Goal: Information Seeking & Learning: Learn about a topic

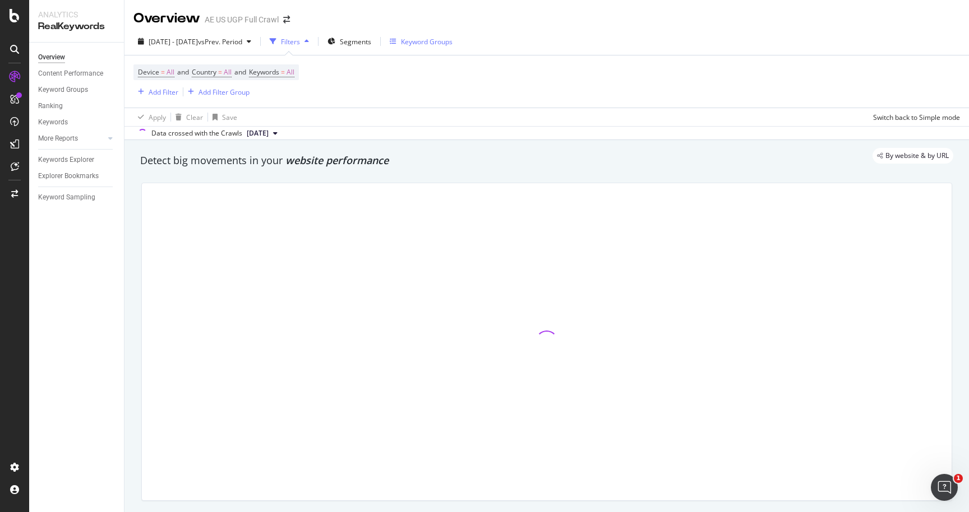
click at [452, 41] on div "Keyword Groups" at bounding box center [427, 42] width 52 height 10
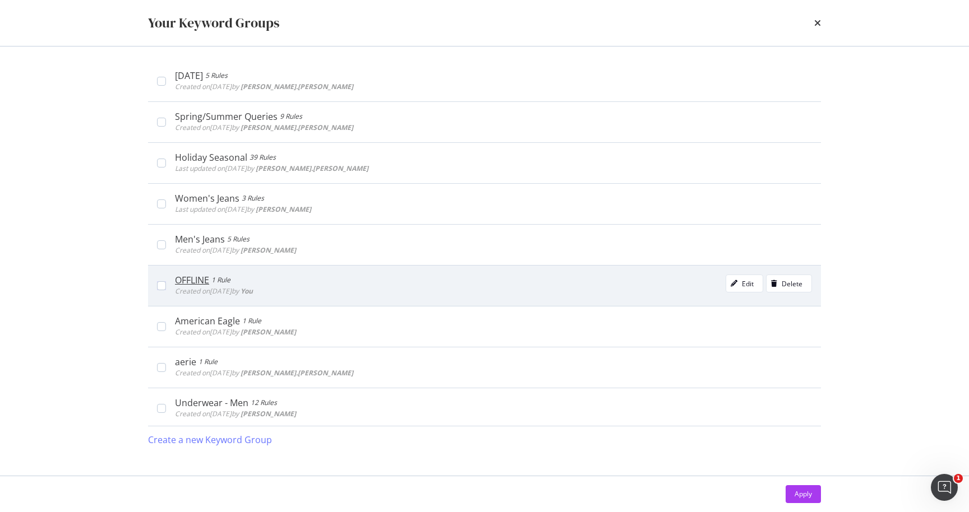
scroll to position [91, 0]
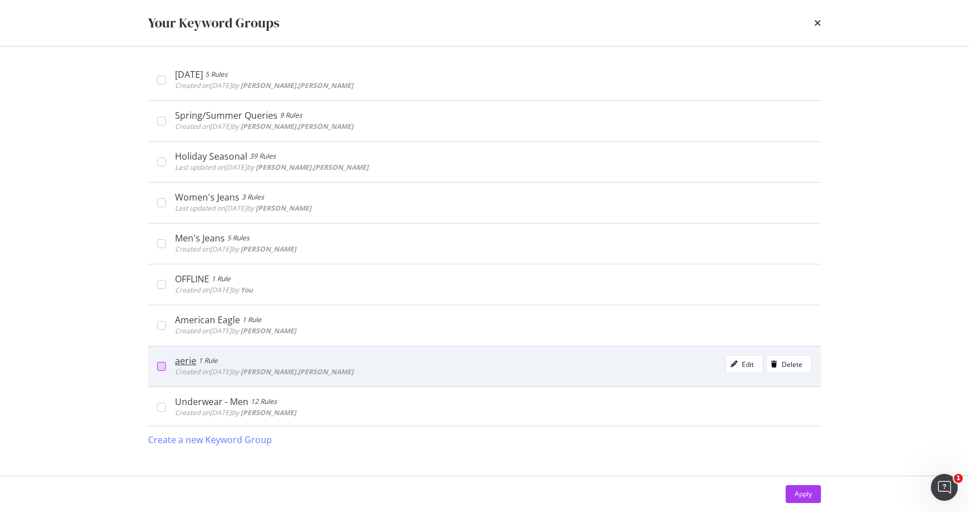
click at [163, 365] on div "modal" at bounding box center [161, 366] width 9 height 9
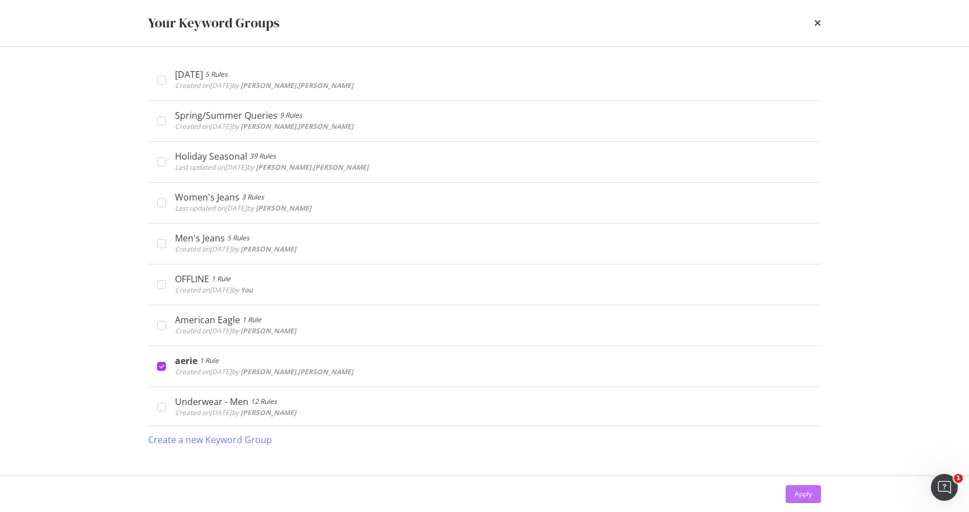
click at [805, 490] on div "Apply" at bounding box center [802, 494] width 17 height 10
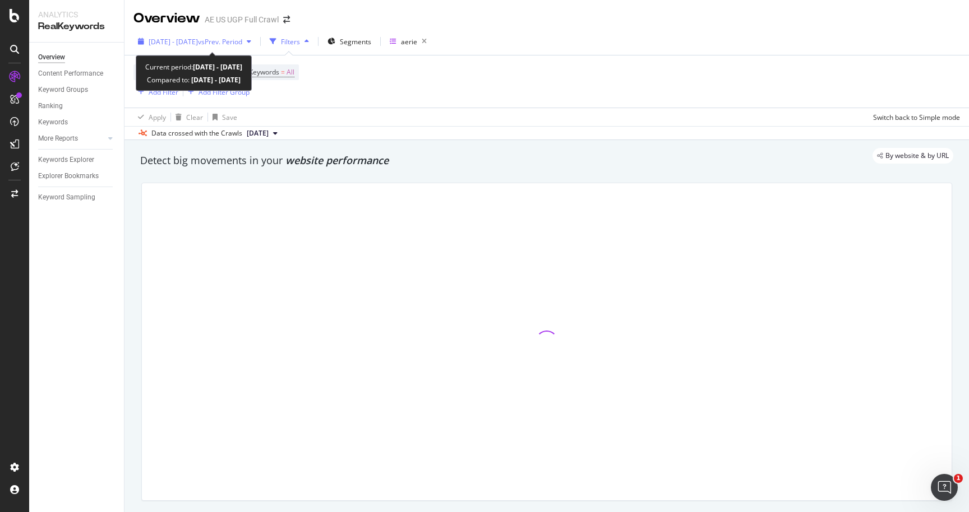
click at [242, 41] on span "vs Prev. Period" at bounding box center [220, 42] width 44 height 10
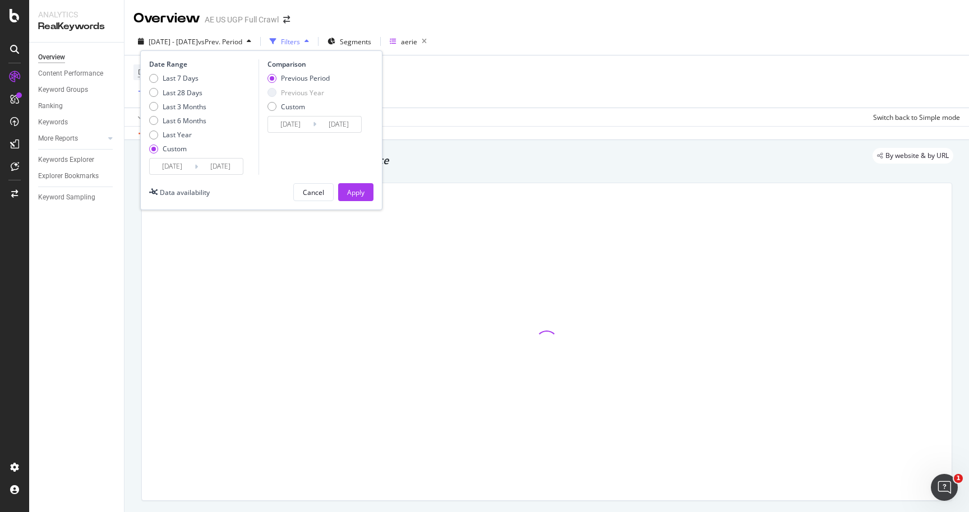
click at [184, 166] on input "[DATE]" at bounding box center [172, 167] width 45 height 16
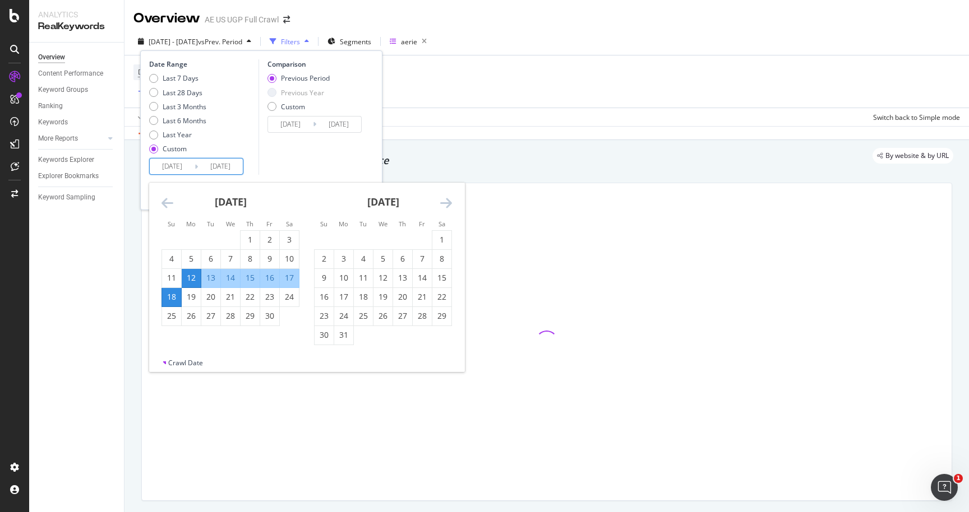
click at [449, 199] on icon "Move forward to switch to the next month." at bounding box center [446, 202] width 12 height 13
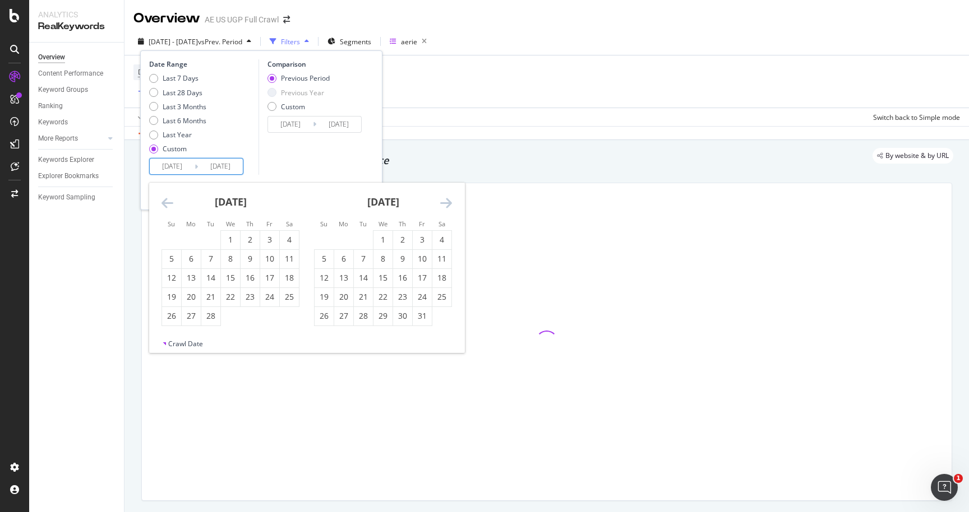
click at [449, 199] on icon "Move forward to switch to the next month." at bounding box center [446, 202] width 12 height 13
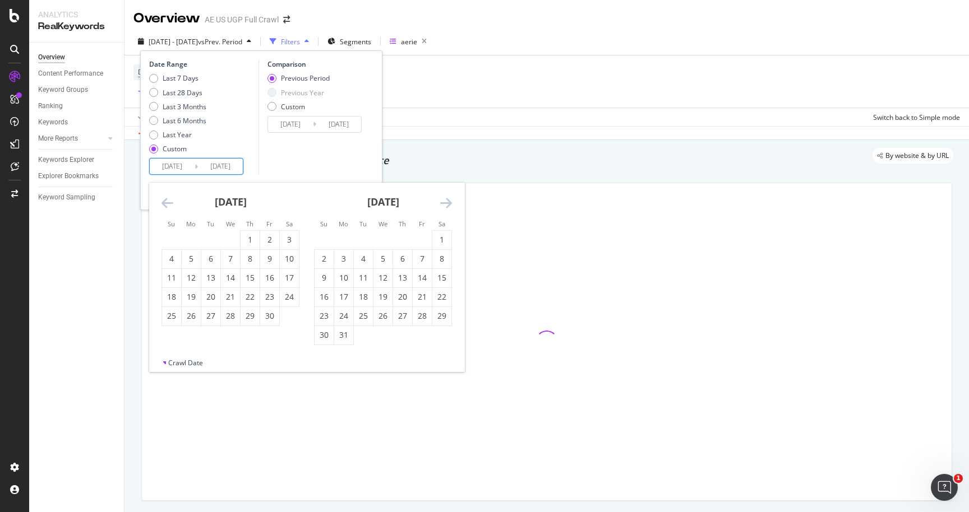
click at [449, 199] on icon "Move forward to switch to the next month." at bounding box center [446, 202] width 12 height 13
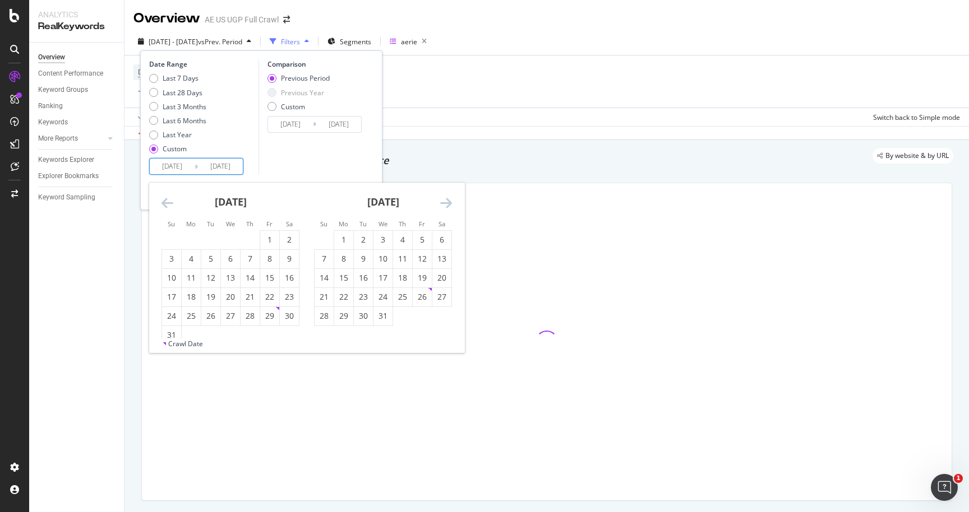
click at [449, 199] on icon "Move forward to switch to the next month." at bounding box center [446, 202] width 12 height 13
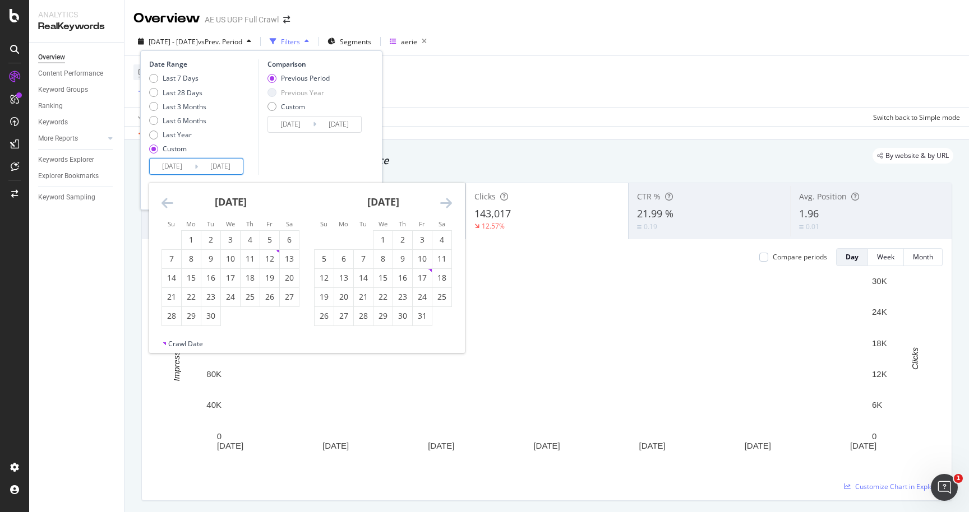
click at [449, 199] on icon "Move forward to switch to the next month." at bounding box center [446, 202] width 12 height 13
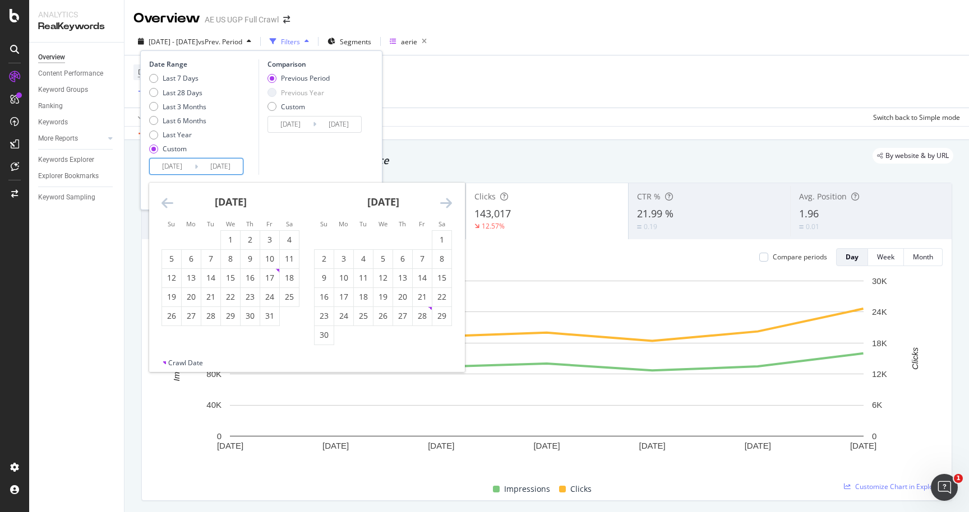
click at [449, 199] on icon "Move forward to switch to the next month." at bounding box center [446, 202] width 12 height 13
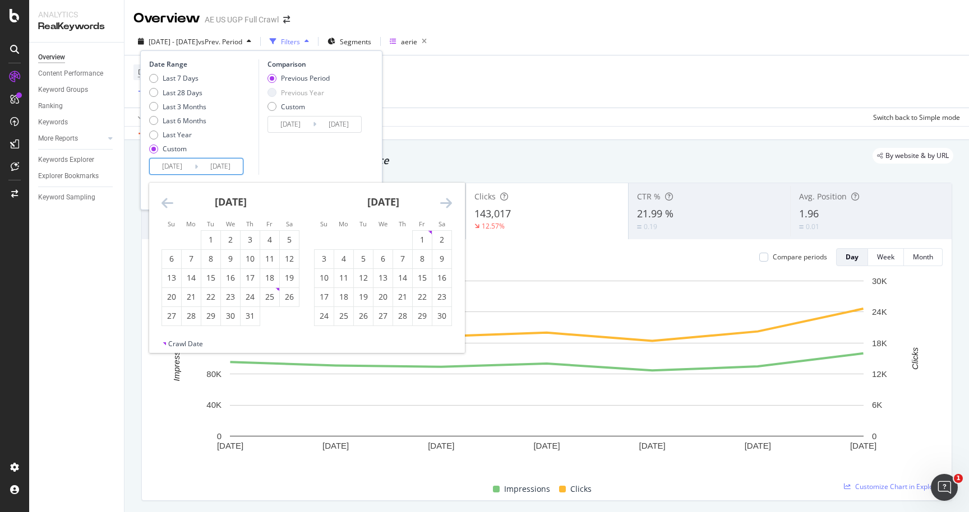
click at [449, 199] on icon "Move forward to switch to the next month." at bounding box center [446, 202] width 12 height 13
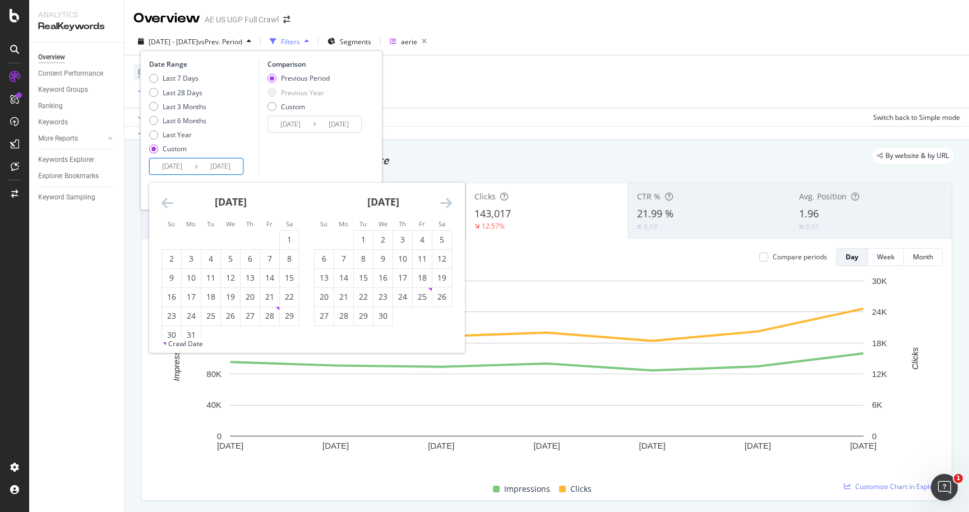
click at [449, 199] on icon "Move forward to switch to the next month." at bounding box center [446, 202] width 12 height 13
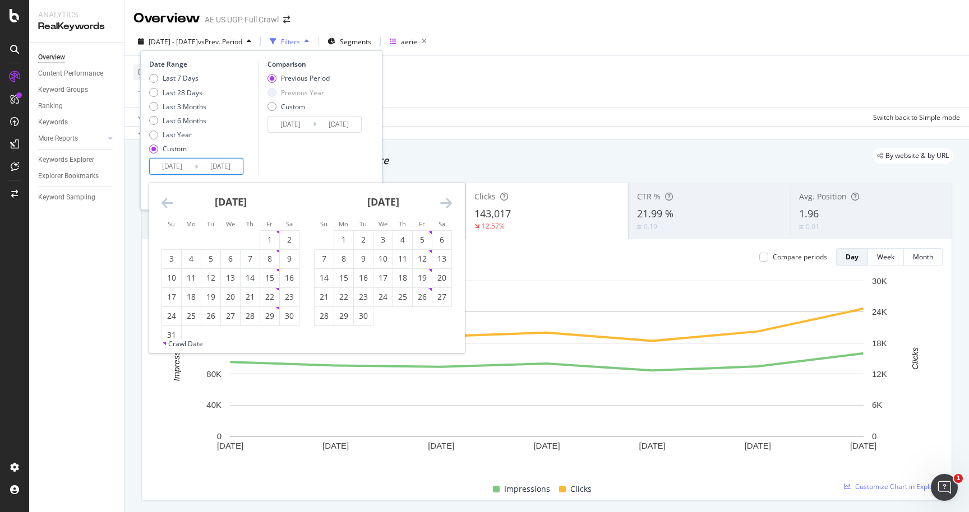
click at [449, 199] on icon "Move forward to switch to the next month." at bounding box center [446, 202] width 12 height 13
click at [175, 255] on div "7" at bounding box center [171, 258] width 19 height 11
type input "[DATE]"
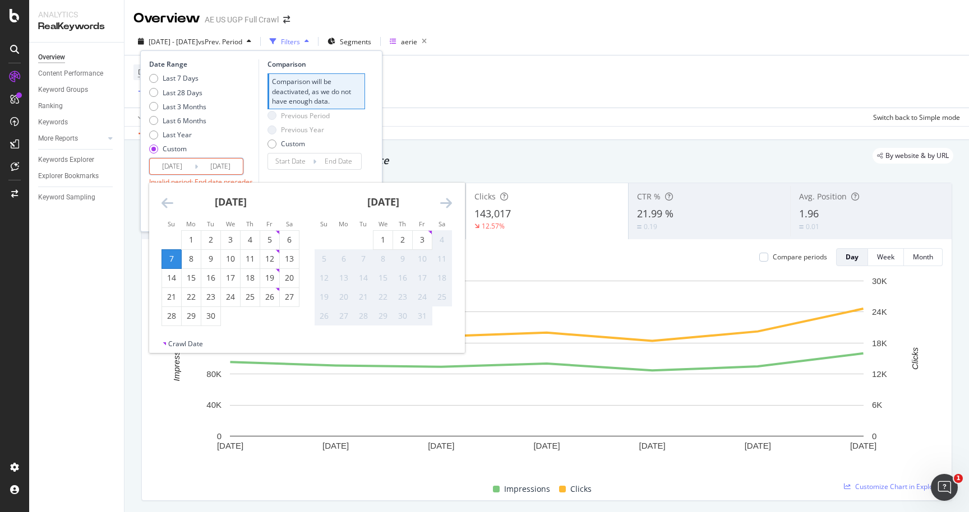
click at [170, 202] on icon "Move backward to switch to the previous month." at bounding box center [167, 202] width 12 height 13
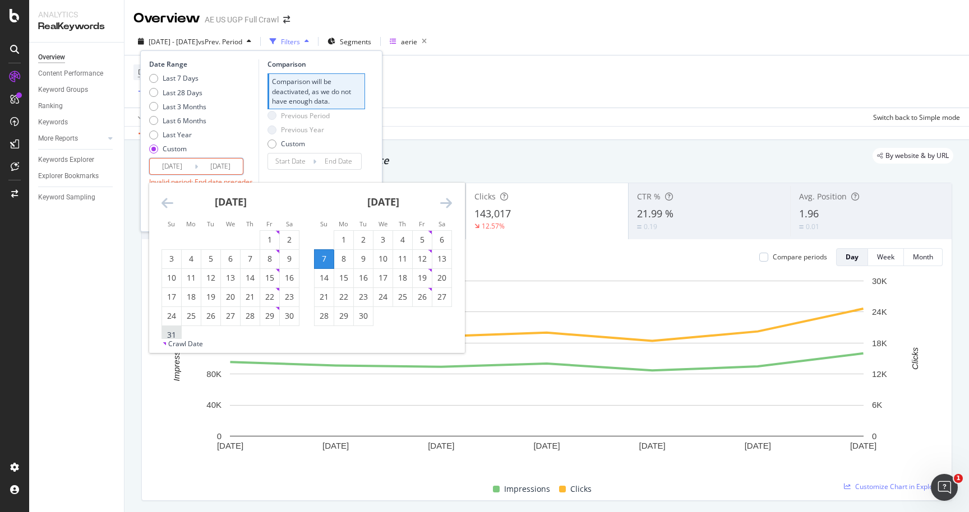
click at [172, 333] on div "31" at bounding box center [171, 335] width 19 height 11
type input "[DATE]"
click at [451, 203] on icon "Move forward to switch to the next month." at bounding box center [446, 202] width 12 height 13
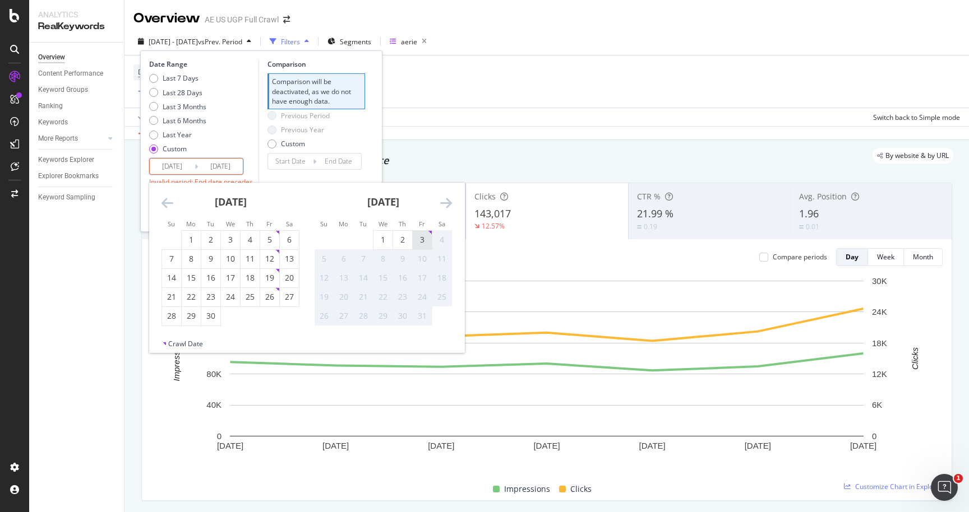
click at [420, 235] on div "3" at bounding box center [422, 239] width 19 height 11
type input "[DATE]"
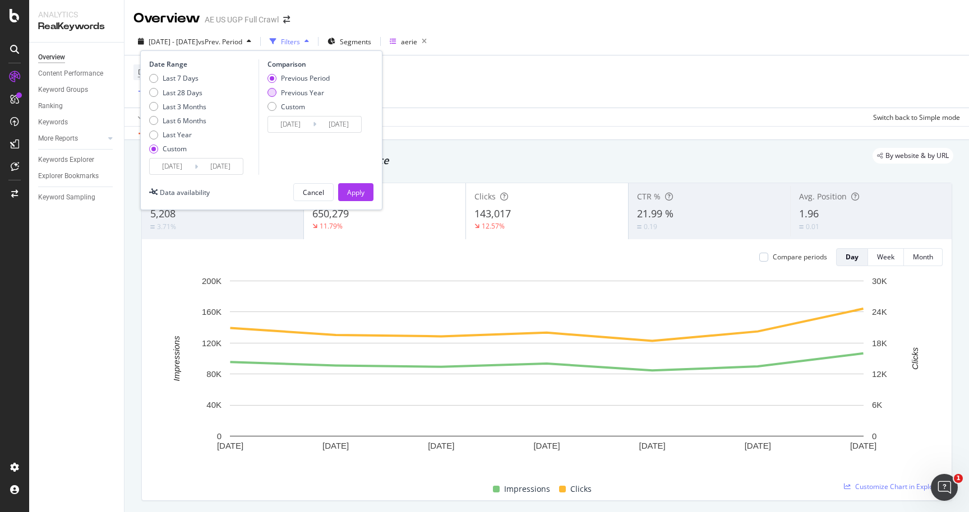
click at [312, 92] on div "Previous Year" at bounding box center [302, 93] width 43 height 10
type input "[DATE]"
click at [362, 194] on div "Apply" at bounding box center [355, 193] width 17 height 10
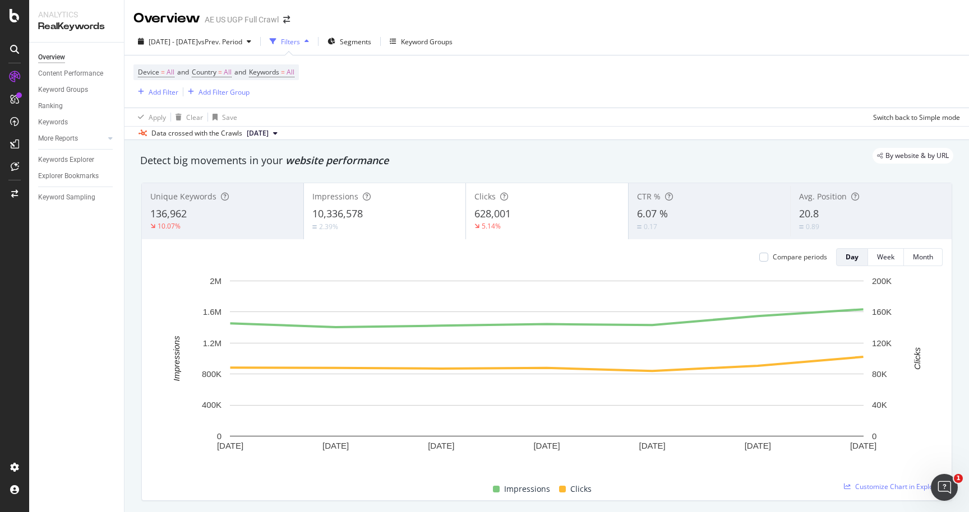
click at [223, 31] on div "2022 Sep. 12th - Sep. 18th vs Prev. Period Filters Segments Keyword Groups Devi…" at bounding box center [546, 84] width 844 height 112
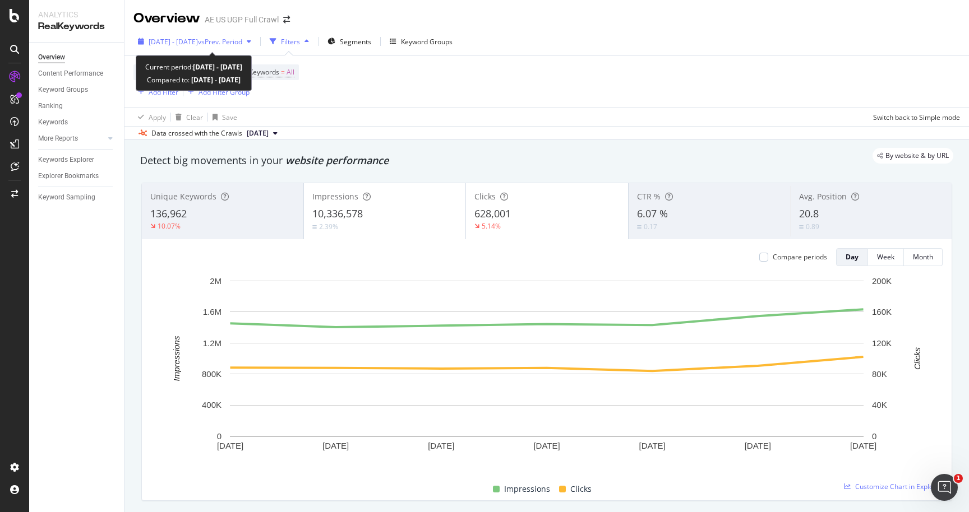
click at [198, 40] on span "[DATE] - [DATE]" at bounding box center [173, 42] width 49 height 10
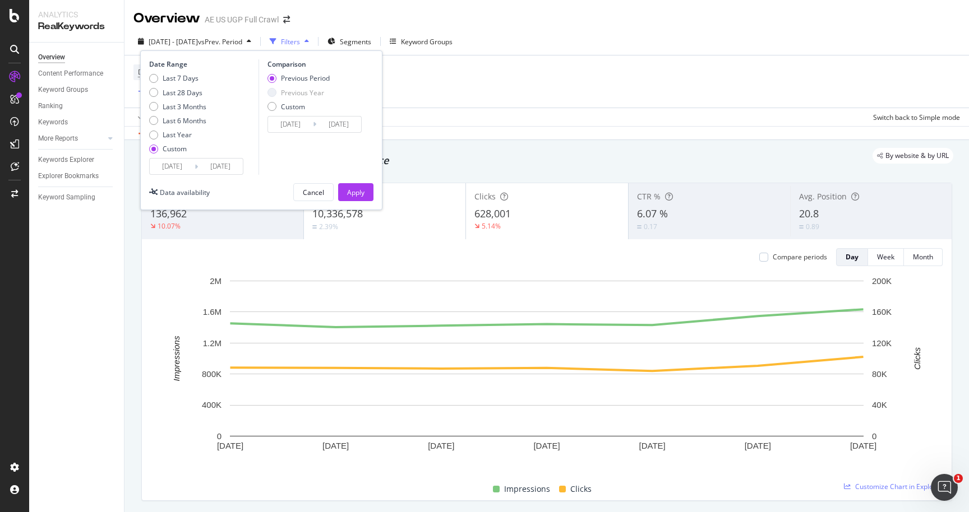
click at [186, 171] on input "[DATE]" at bounding box center [172, 167] width 45 height 16
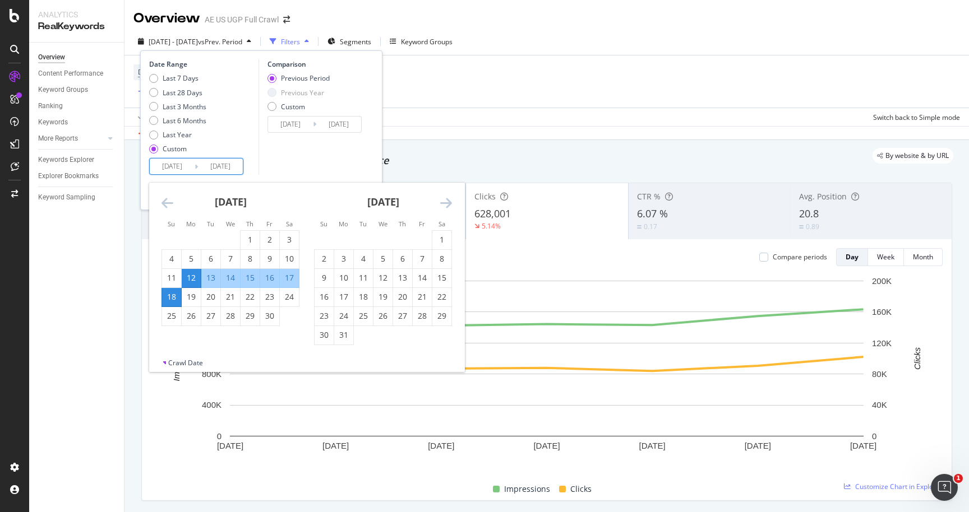
click at [451, 198] on icon "Move forward to switch to the next month." at bounding box center [446, 202] width 12 height 13
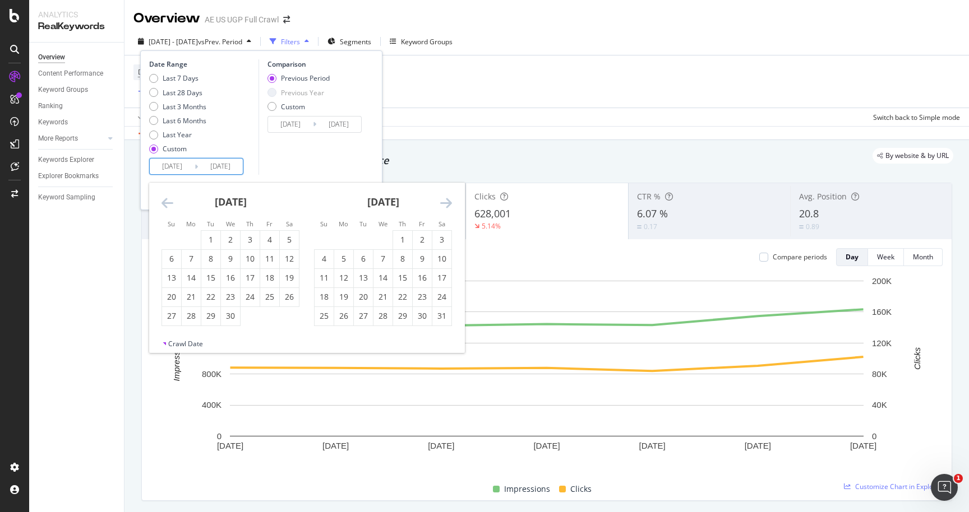
click at [451, 198] on icon "Move forward to switch to the next month." at bounding box center [446, 202] width 12 height 13
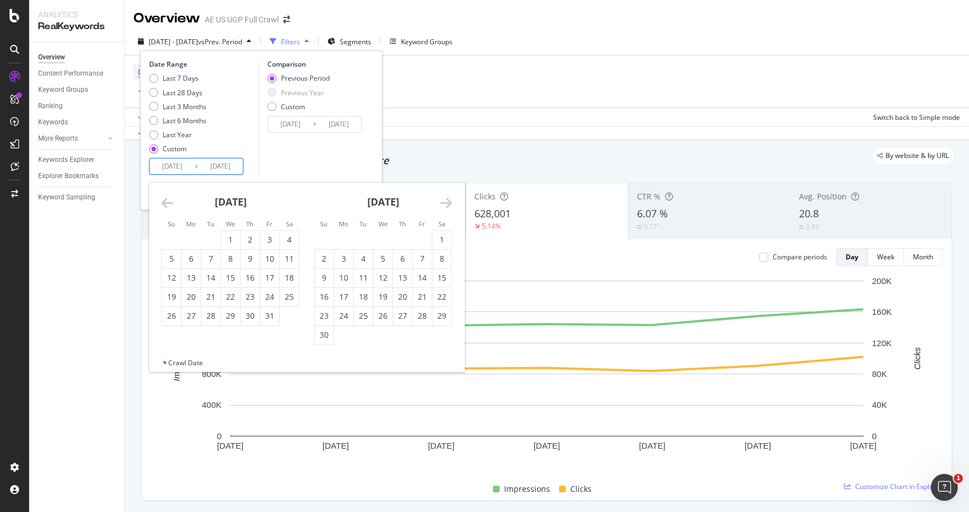
click at [451, 198] on icon "Move forward to switch to the next month." at bounding box center [446, 202] width 12 height 13
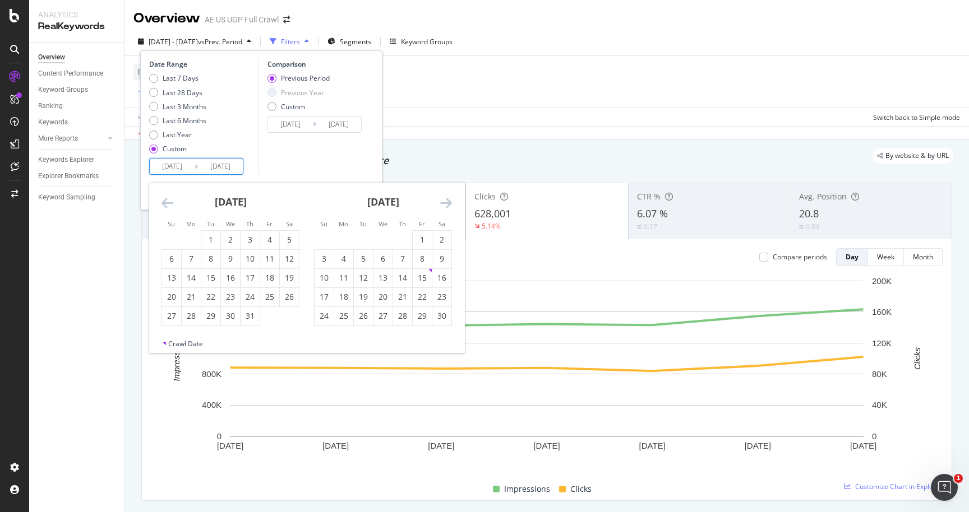
click at [451, 198] on icon "Move forward to switch to the next month." at bounding box center [446, 202] width 12 height 13
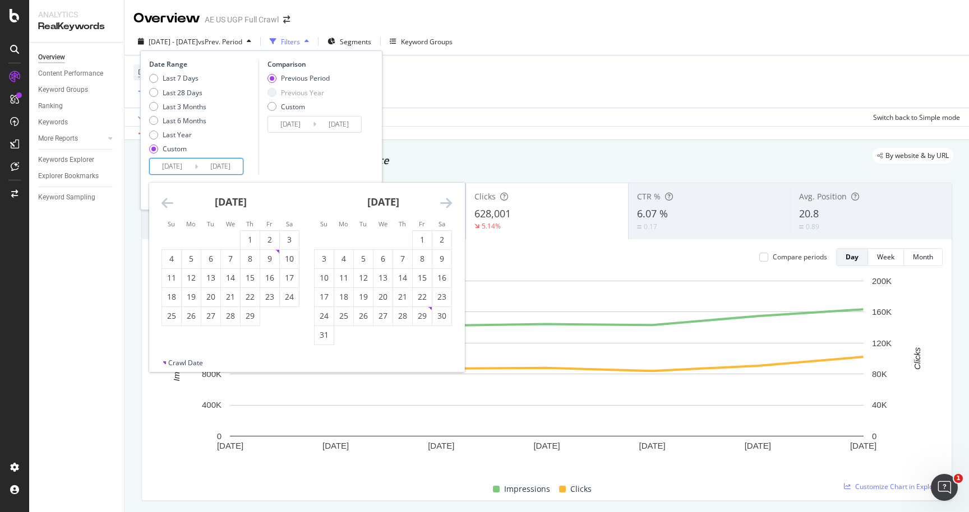
click at [451, 198] on icon "Move forward to switch to the next month." at bounding box center [446, 202] width 12 height 13
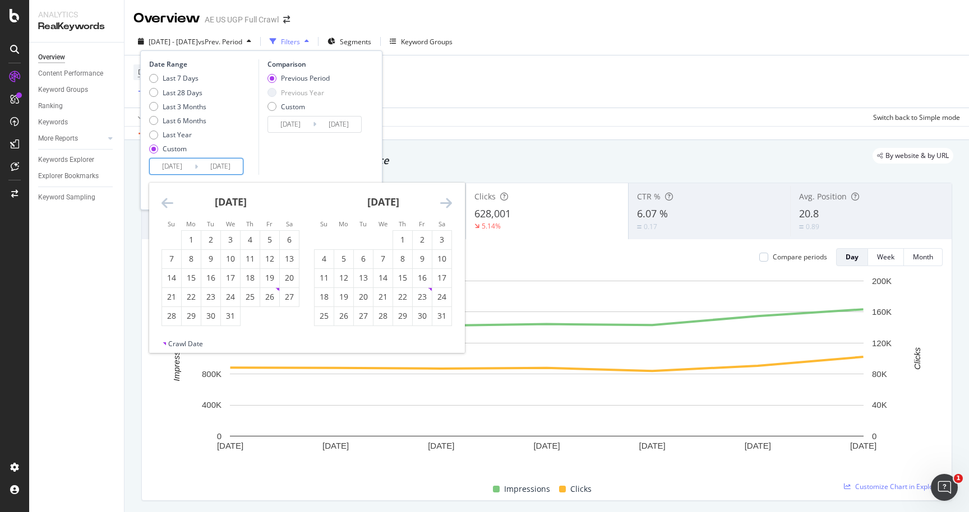
click at [451, 198] on icon "Move forward to switch to the next month." at bounding box center [446, 202] width 12 height 13
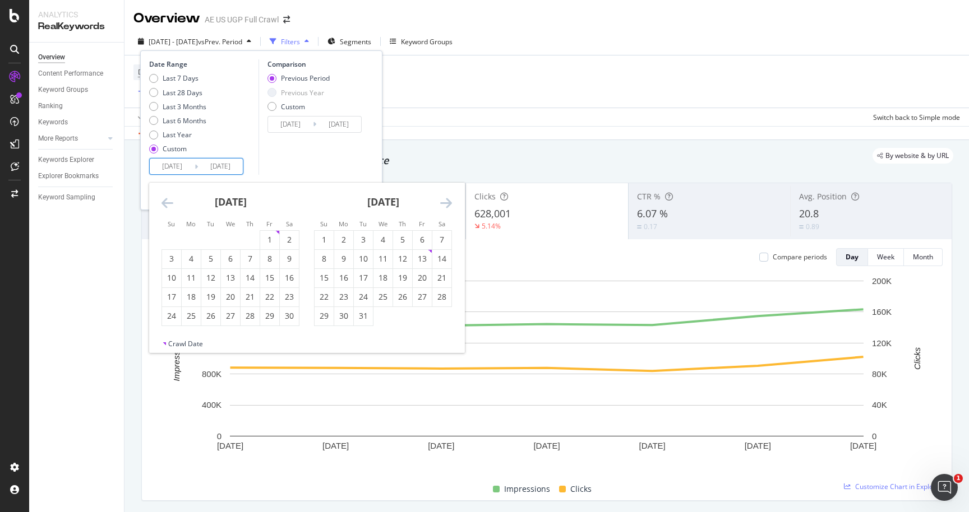
click at [451, 198] on icon "Move forward to switch to the next month." at bounding box center [446, 202] width 12 height 13
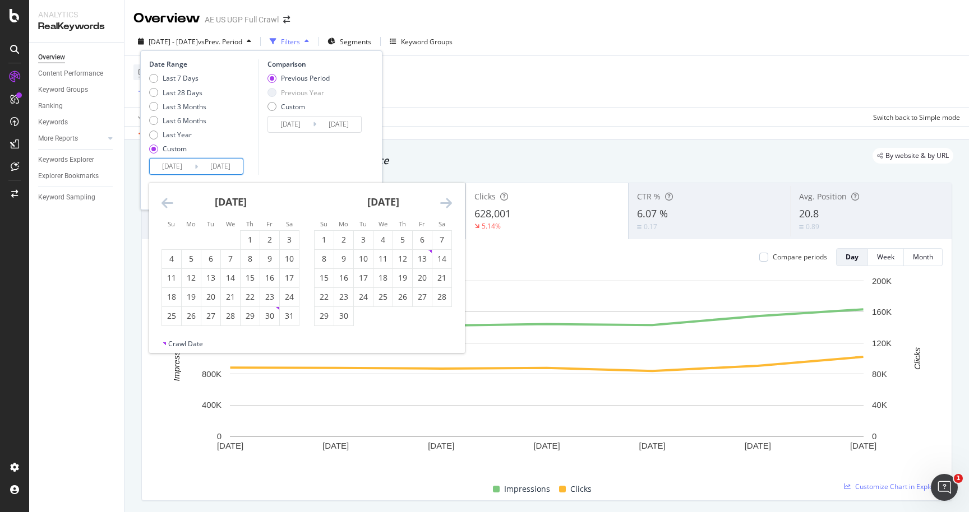
click at [451, 198] on icon "Move forward to switch to the next month." at bounding box center [446, 202] width 12 height 13
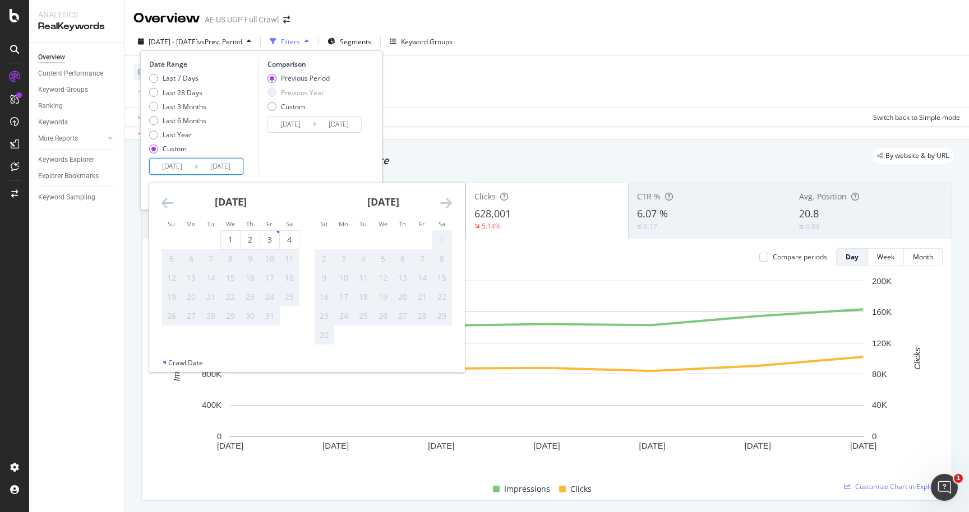
click at [166, 204] on icon "Move backward to switch to the previous month." at bounding box center [167, 202] width 12 height 13
click at [183, 314] on div "29" at bounding box center [191, 316] width 19 height 11
type input "2025/09/29"
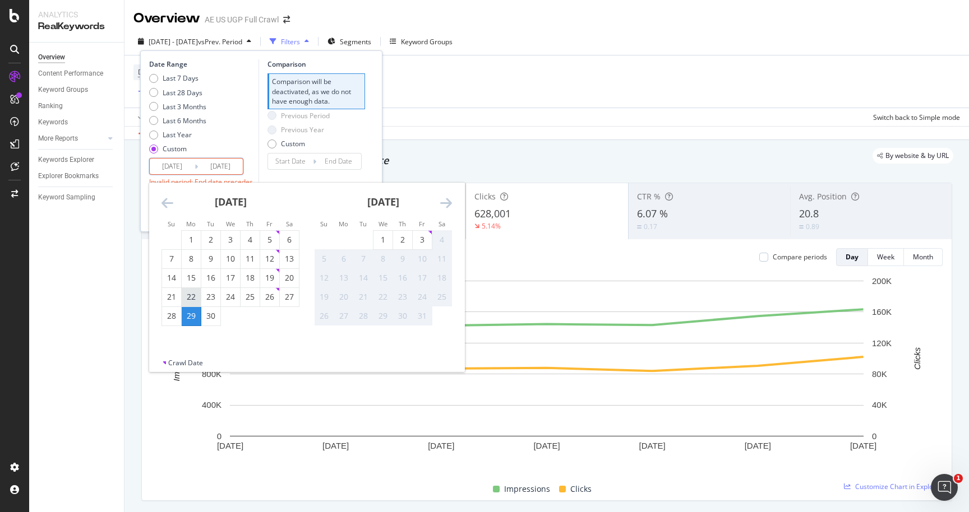
click at [196, 294] on div "22" at bounding box center [191, 296] width 19 height 11
type input "2025/09/22"
click at [284, 296] on div "27" at bounding box center [289, 296] width 19 height 11
type input "2025/09/27"
type input "2025/09/16"
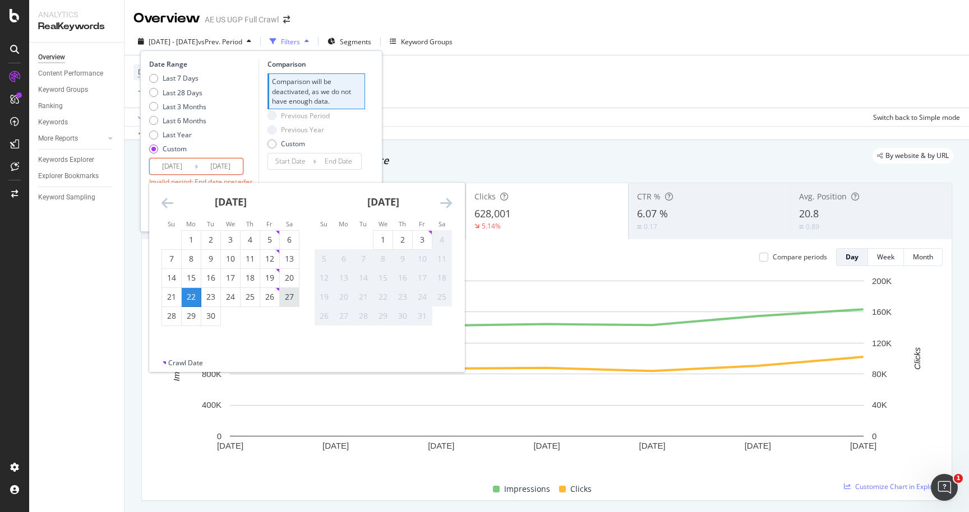
type input "2025/09/21"
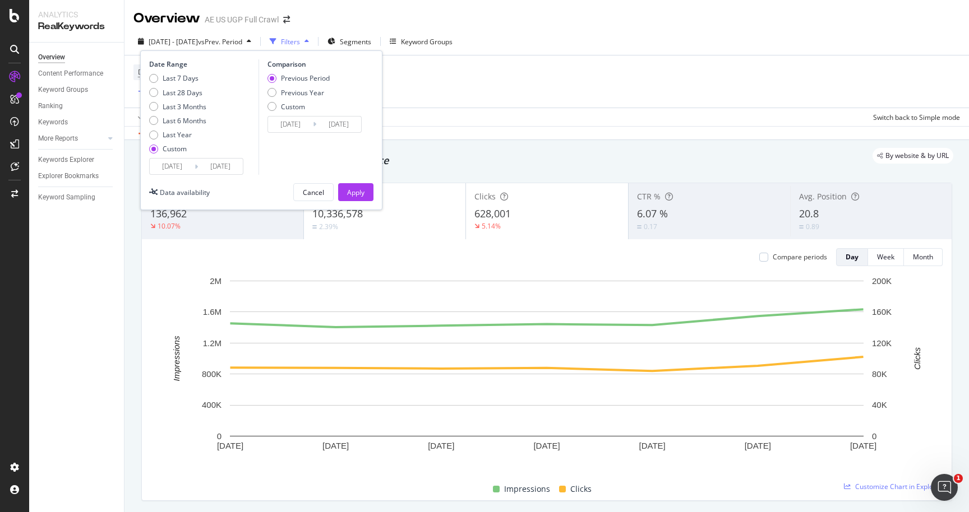
click at [188, 168] on input "2025/09/22" at bounding box center [172, 167] width 45 height 16
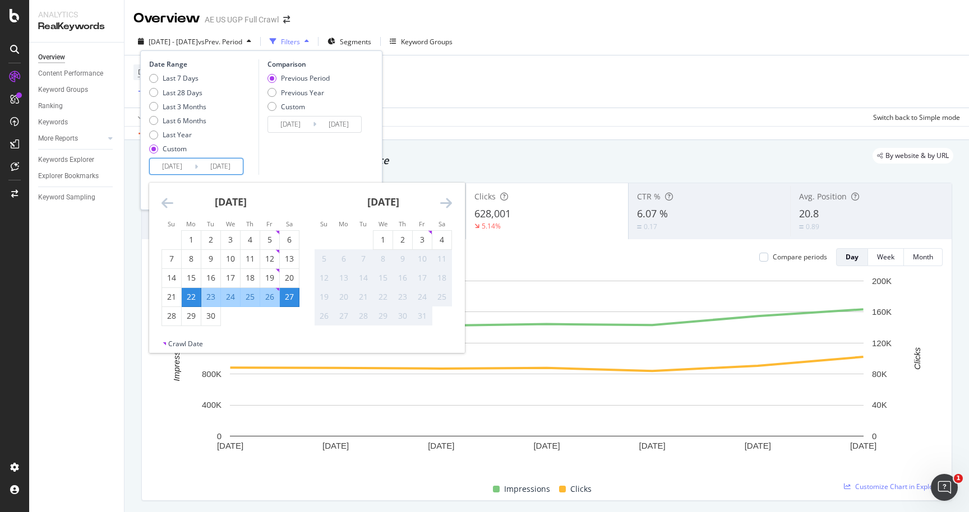
click at [248, 294] on div "25" at bounding box center [249, 296] width 19 height 11
type input "2025/09/25"
type input "2025/09/22"
type input "2025/09/24"
click at [252, 295] on div "25" at bounding box center [249, 296] width 19 height 11
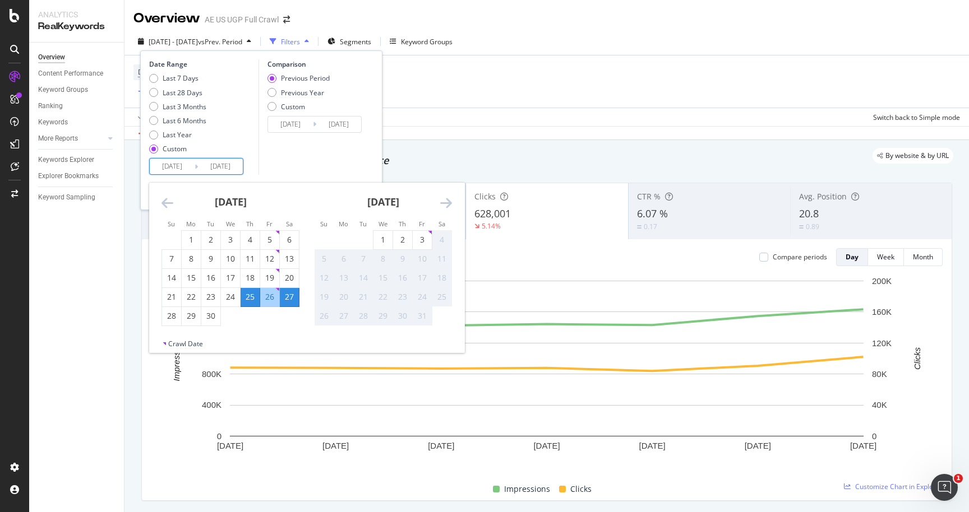
type input "2025/09/25"
type input "2025/09/24"
click at [179, 165] on input "2025/09/25" at bounding box center [172, 167] width 45 height 16
click at [285, 300] on div "27" at bounding box center [289, 296] width 19 height 11
type input "2025/09/27"
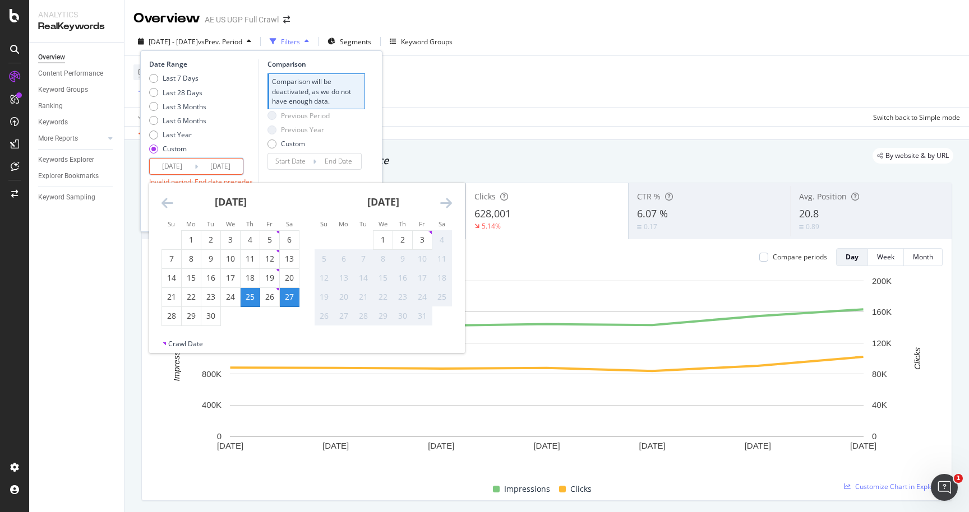
click at [285, 300] on div "27" at bounding box center [289, 296] width 19 height 11
type input "2025/09/27"
type input "2025/09/26"
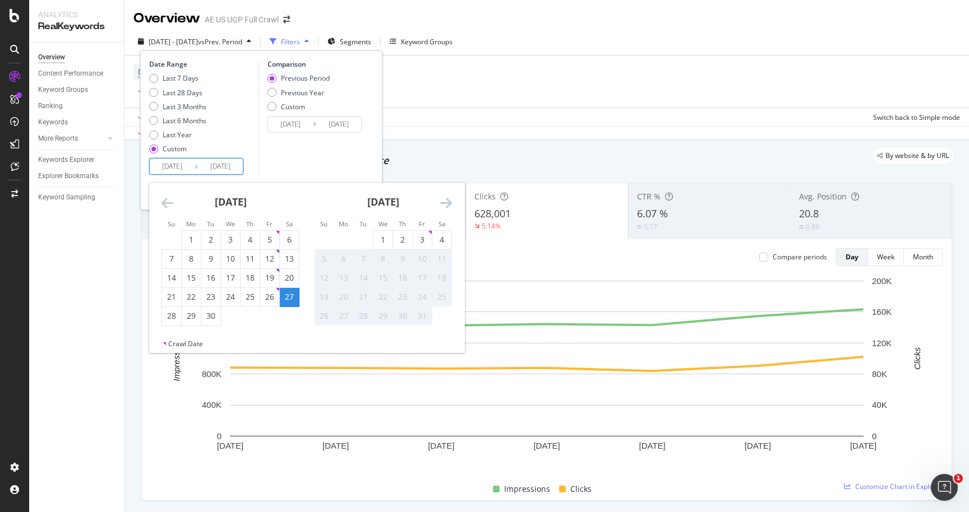
click at [187, 164] on input "2025/09/27" at bounding box center [172, 167] width 45 height 16
click at [291, 299] on div "27" at bounding box center [289, 296] width 19 height 11
click at [416, 242] on div "3" at bounding box center [422, 239] width 19 height 11
type input "[DATE]"
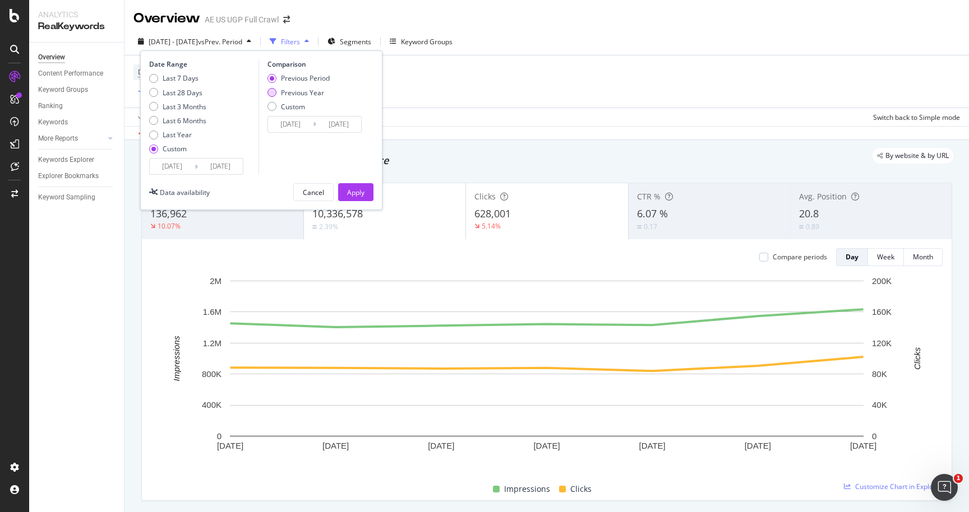
click at [298, 92] on div "Previous Year" at bounding box center [302, 93] width 43 height 10
type input "2024/09/28"
type input "[DATE]"
click at [358, 191] on div "Apply" at bounding box center [355, 193] width 17 height 10
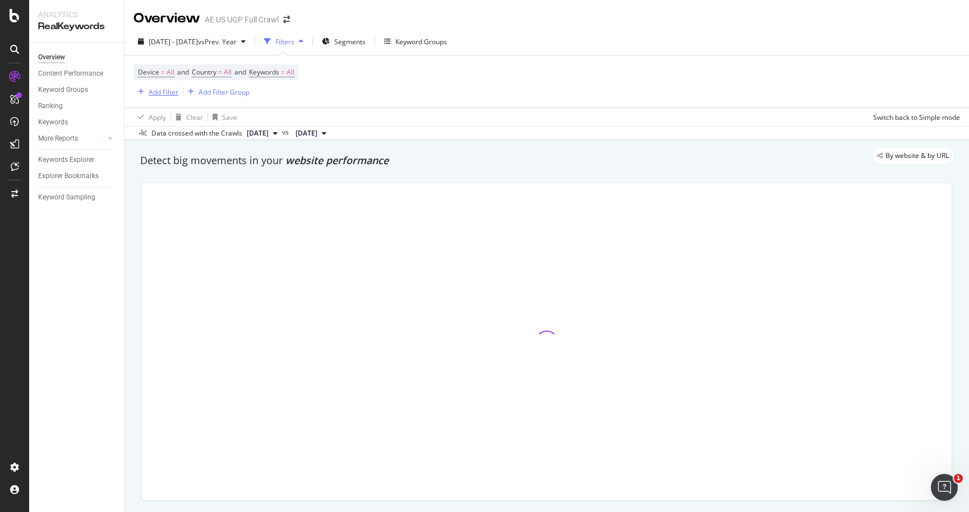
click at [169, 94] on div "Add Filter" at bounding box center [164, 92] width 30 height 10
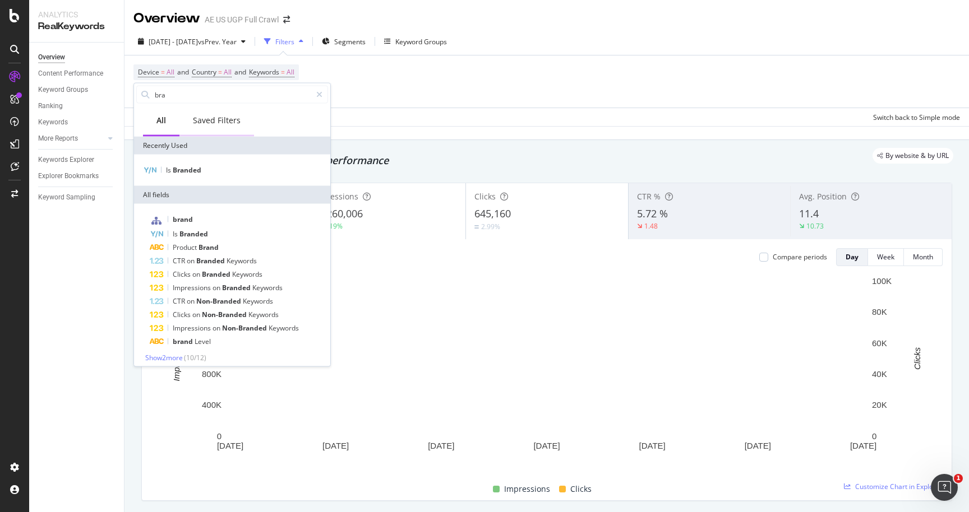
type input "bra"
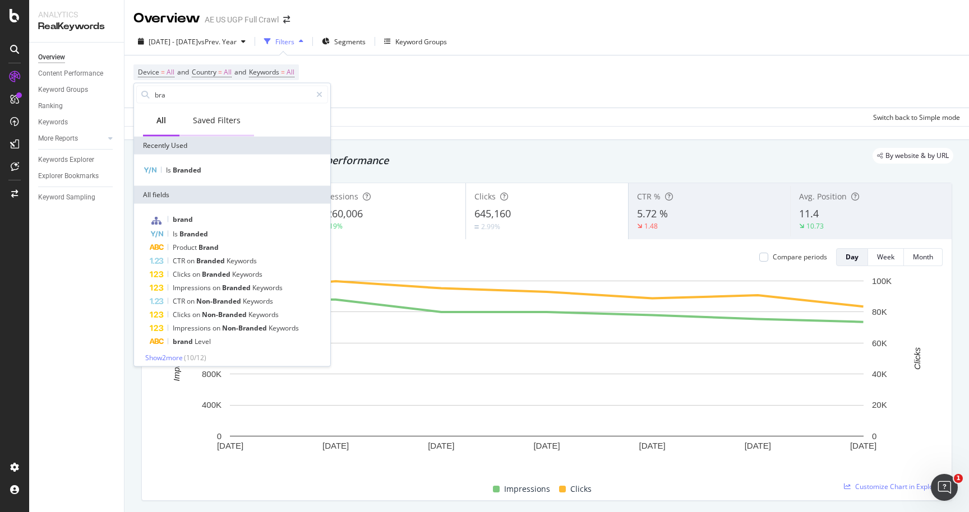
click at [208, 124] on div "Saved Filters" at bounding box center [217, 120] width 48 height 11
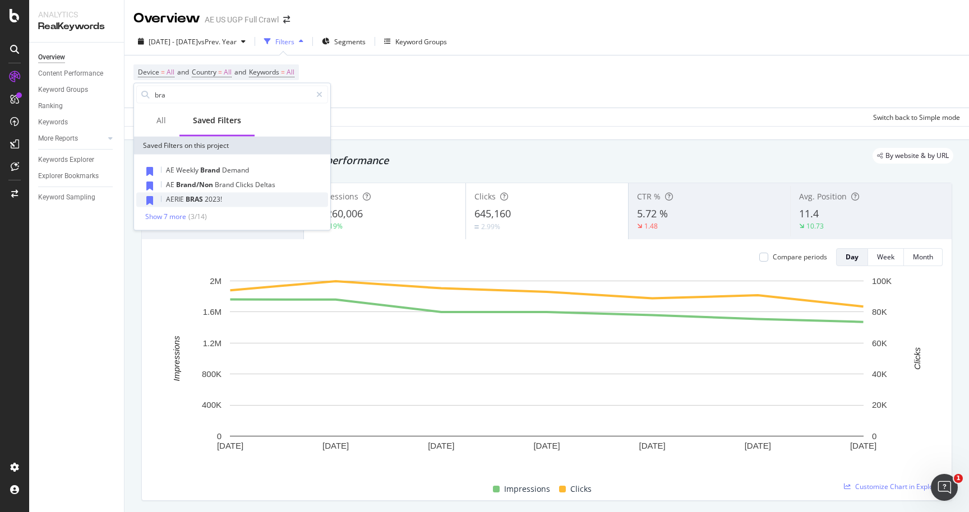
click at [212, 200] on span "2023!" at bounding box center [213, 200] width 17 height 10
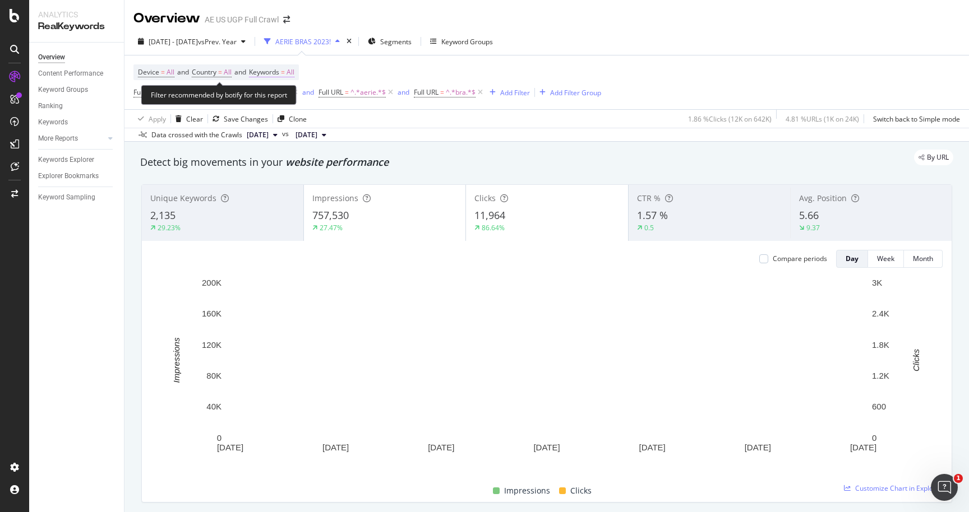
click at [294, 73] on span "All" at bounding box center [290, 72] width 8 height 16
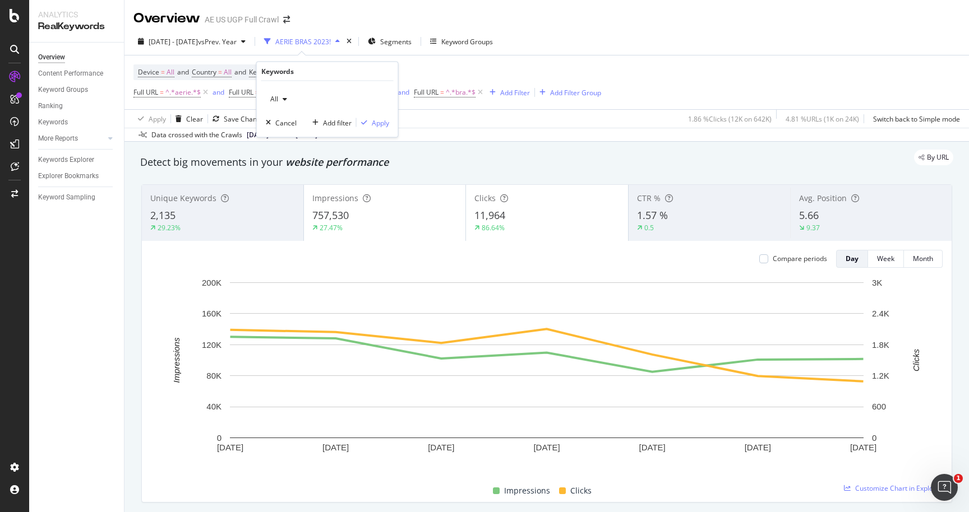
click at [288, 99] on div "button" at bounding box center [284, 99] width 13 height 7
click at [291, 120] on span "Non-Branded" at bounding box center [332, 121] width 114 height 10
click at [377, 121] on div "Apply" at bounding box center [380, 123] width 17 height 10
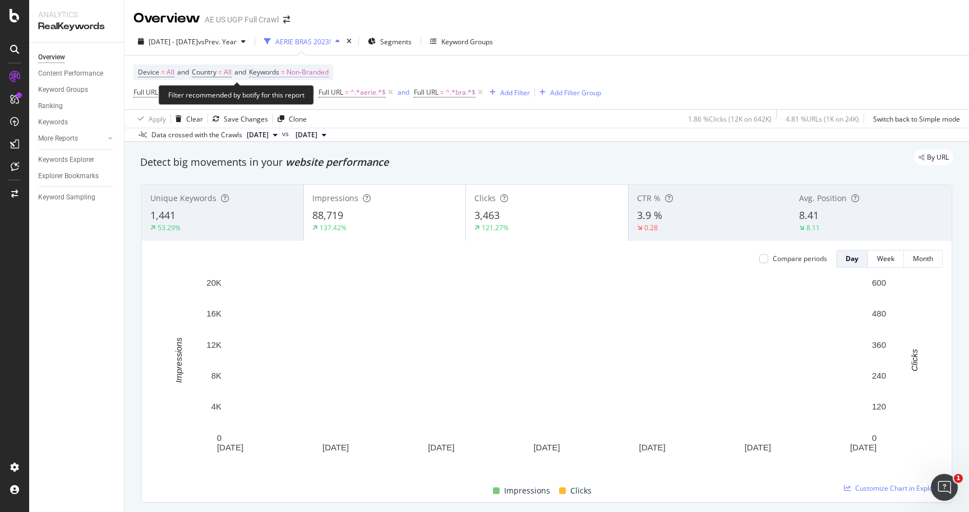
click at [312, 75] on span "Non-Branded" at bounding box center [307, 72] width 42 height 16
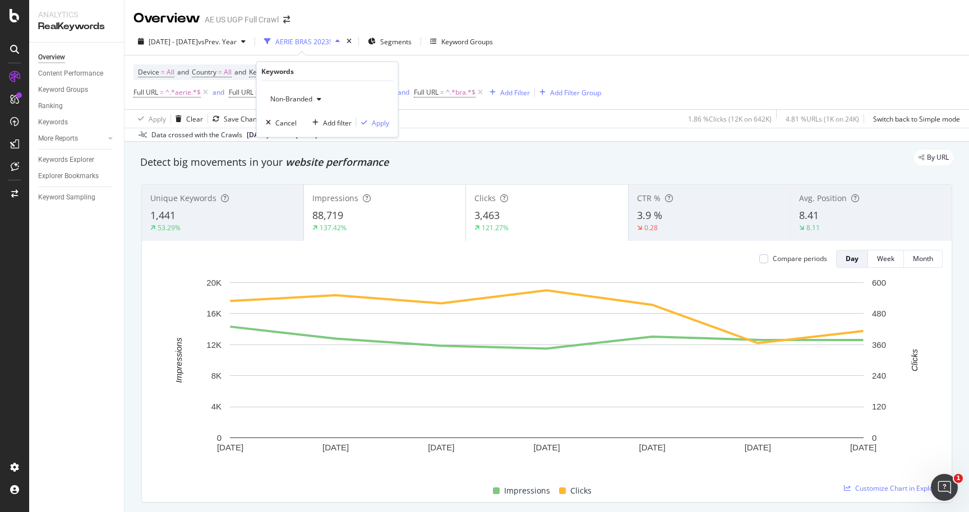
click at [320, 96] on icon "button" at bounding box center [319, 99] width 4 height 7
click at [308, 133] on span "Branded" at bounding box center [332, 137] width 114 height 10
click at [376, 122] on div "Apply" at bounding box center [380, 123] width 17 height 10
